Goal: Transaction & Acquisition: Purchase product/service

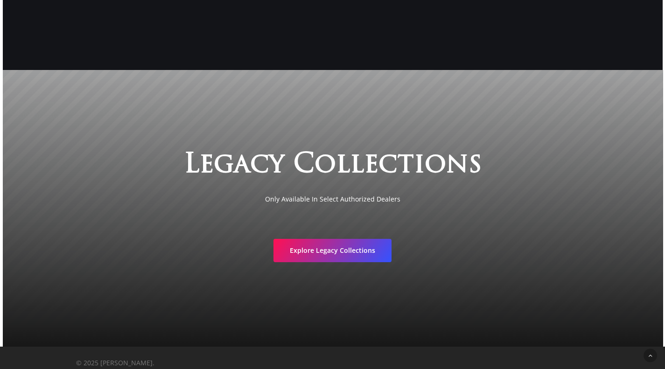
scroll to position [1690, 0]
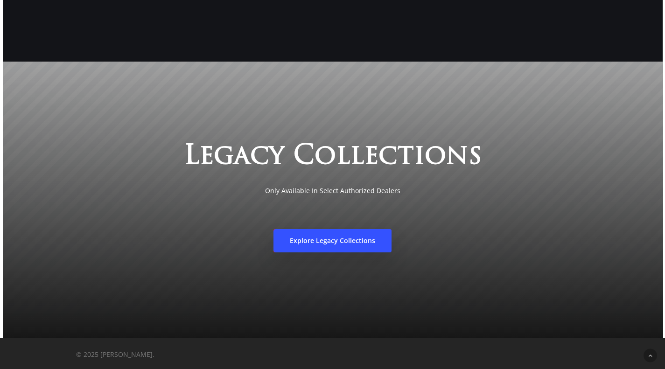
click at [370, 242] on span "Explore Legacy Collections" at bounding box center [332, 240] width 85 height 9
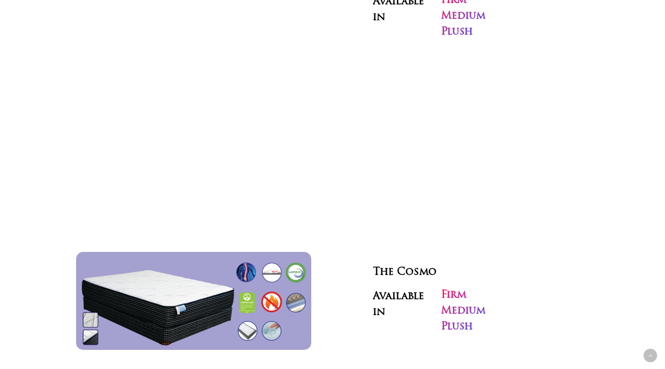
scroll to position [2854, 0]
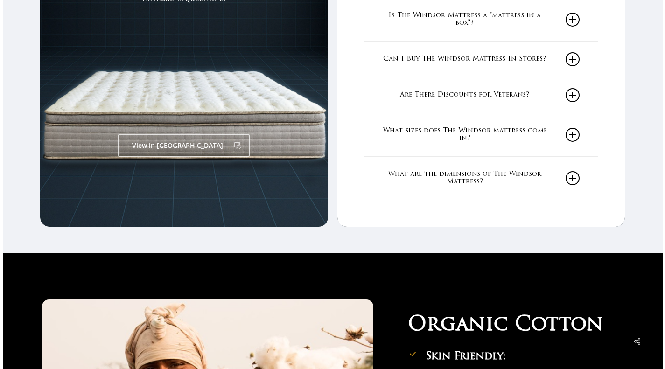
scroll to position [1760, 0]
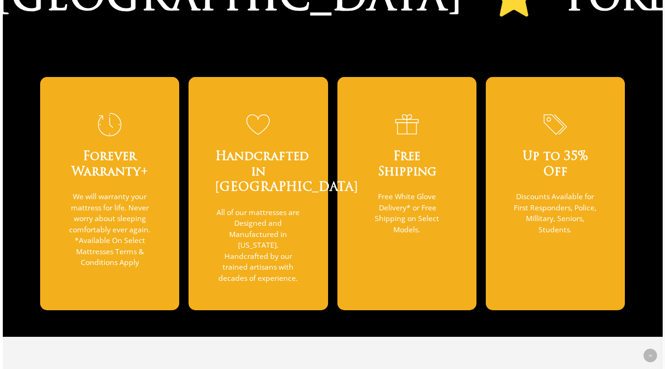
scroll to position [725, 0]
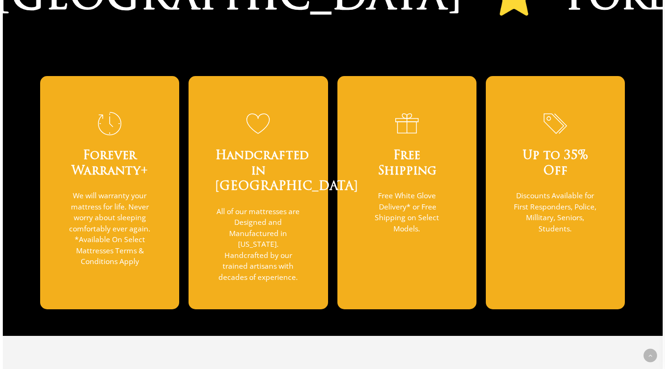
click at [580, 205] on p "Discounts Available for First Responders, Police, Millitary, Seniors, Students." at bounding box center [555, 212] width 86 height 44
click at [564, 152] on h3 "Up to 35% Off" at bounding box center [555, 163] width 86 height 31
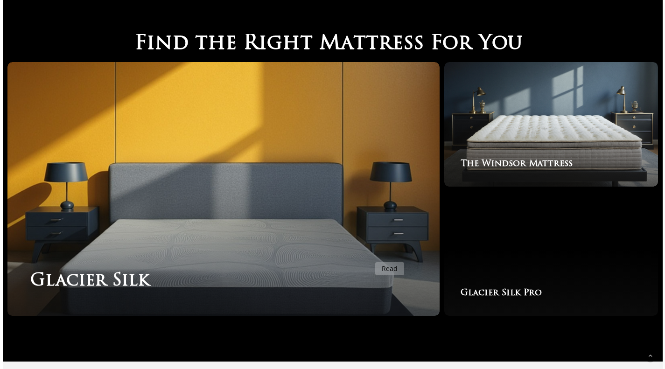
scroll to position [1528, 0]
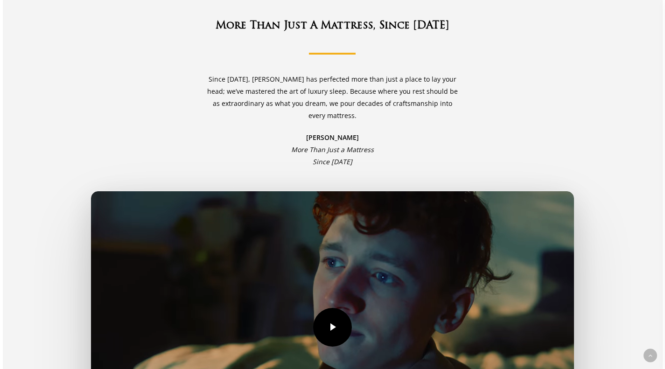
click at [369, 257] on link "Play Video" at bounding box center [332, 327] width 483 height 272
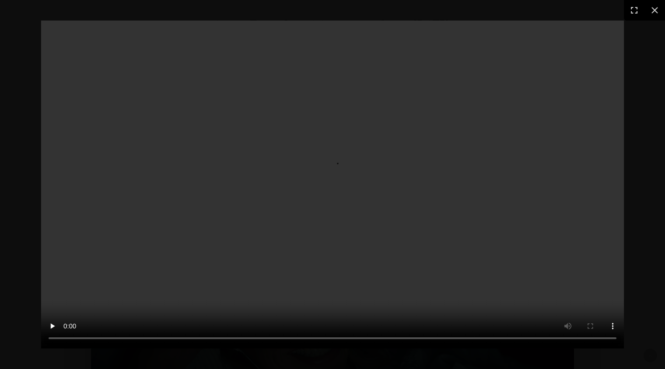
scroll to position [1967, 0]
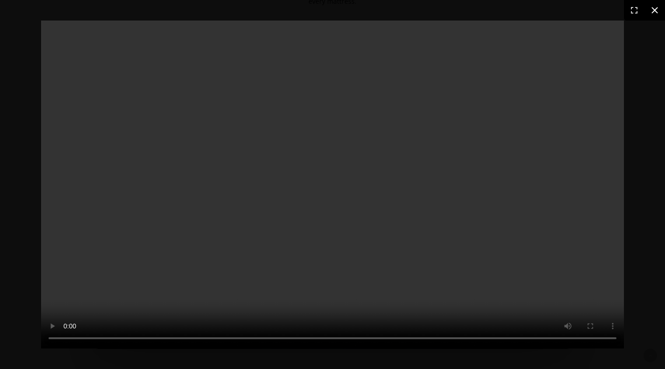
click at [655, 12] on icon at bounding box center [654, 10] width 11 height 11
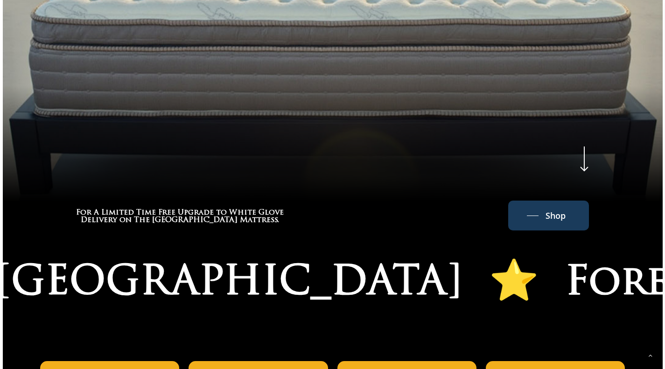
scroll to position [0, 0]
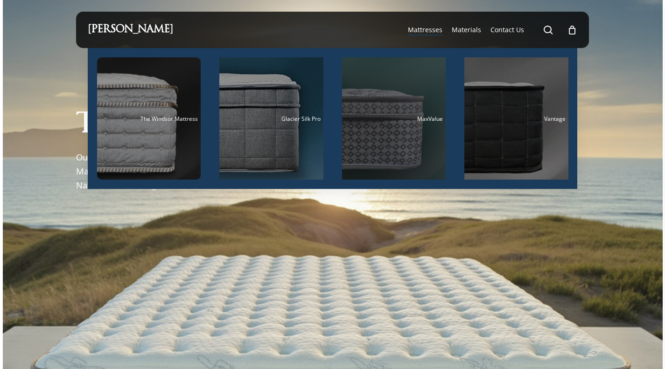
click at [404, 102] on div "Main Menu" at bounding box center [394, 118] width 104 height 122
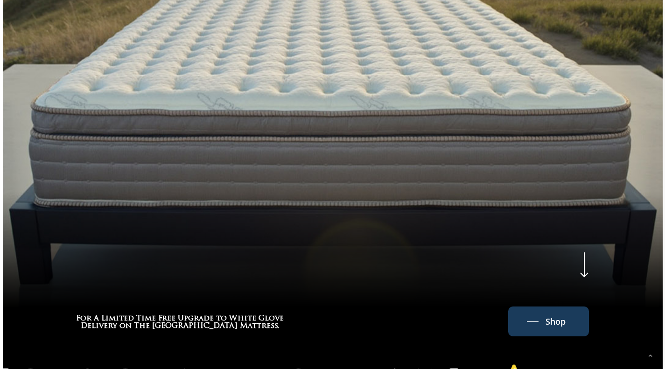
scroll to position [556, 0]
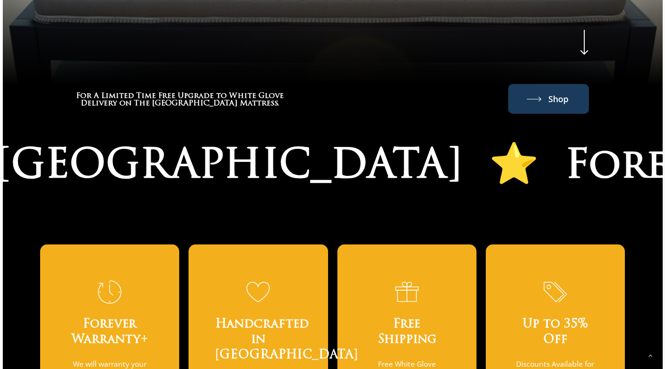
click at [551, 106] on span "Shop" at bounding box center [558, 98] width 20 height 15
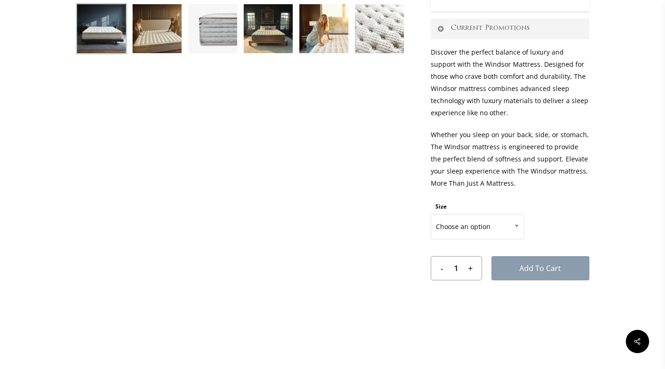
scroll to position [462, 0]
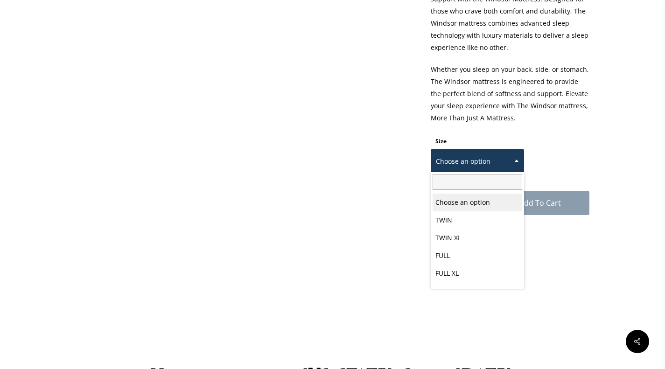
click at [506, 153] on span "Choose an option" at bounding box center [477, 162] width 92 height 20
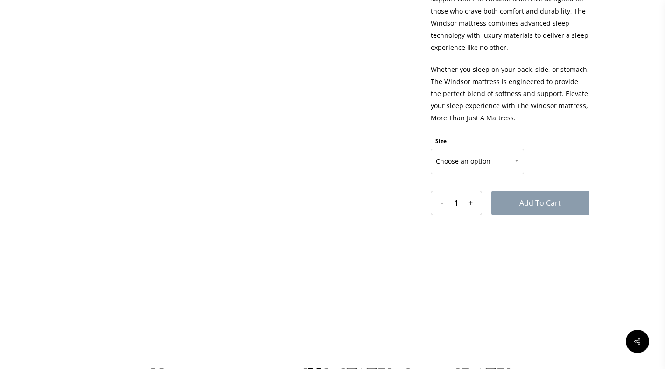
click at [552, 138] on th "Size" at bounding box center [494, 141] width 126 height 15
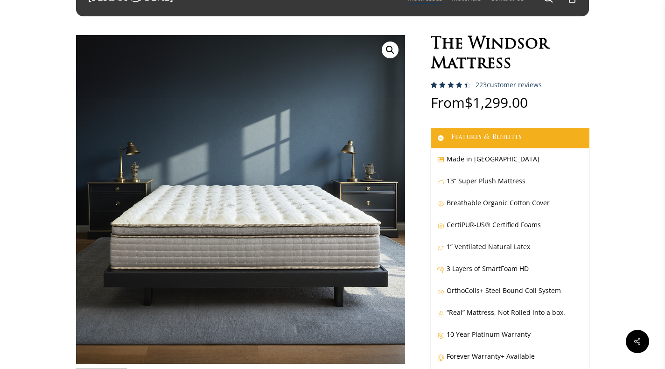
scroll to position [0, 0]
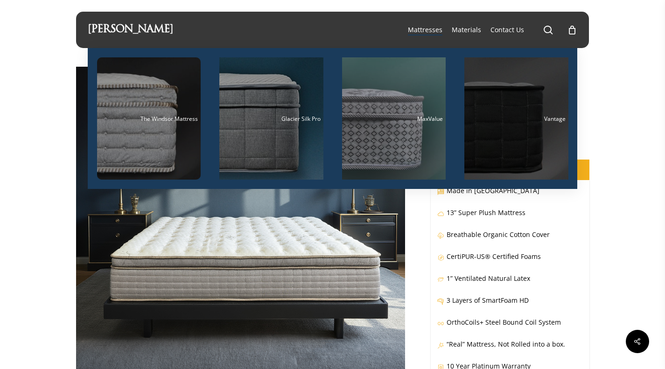
click at [483, 160] on div "Main Menu" at bounding box center [516, 118] width 104 height 122
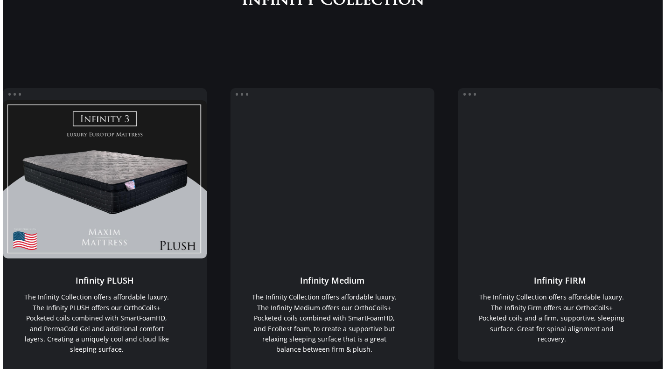
scroll to position [1242, 0]
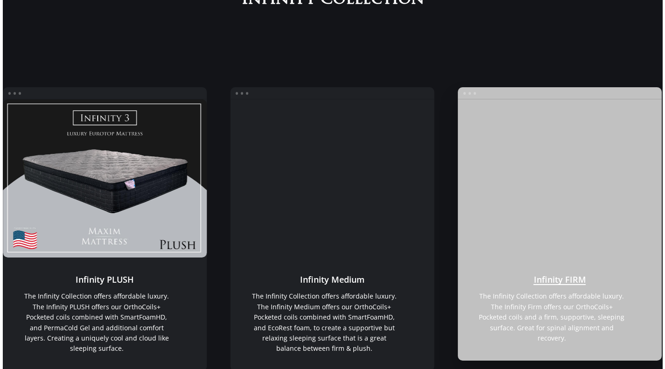
click at [558, 248] on link "Infinity FIRM" at bounding box center [560, 178] width 204 height 159
